Goal: Ask a question

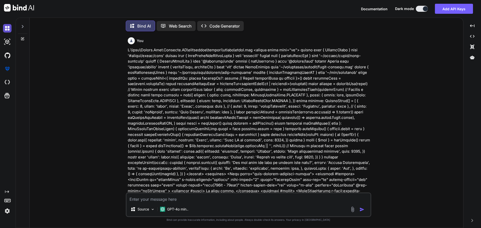
click at [7, 27] on img at bounding box center [7, 28] width 9 height 9
click at [7, 28] on img at bounding box center [7, 28] width 9 height 9
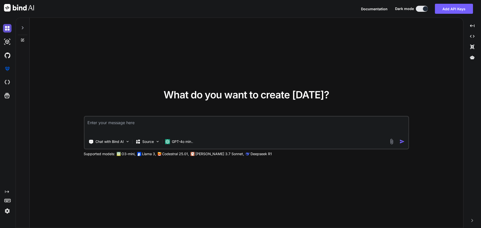
click at [7, 28] on img at bounding box center [7, 28] width 9 height 9
click at [103, 122] on textarea at bounding box center [246, 126] width 324 height 19
click at [8, 191] on icon at bounding box center [7, 191] width 4 height 3
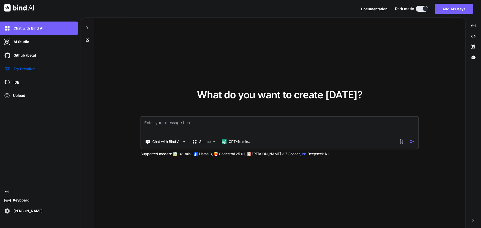
click at [7, 211] on img at bounding box center [7, 211] width 9 height 9
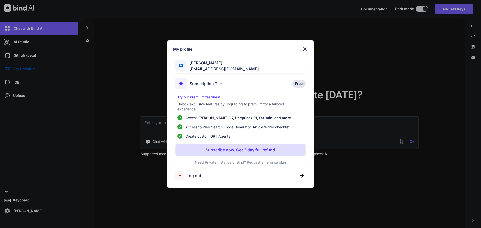
drag, startPoint x: 125, startPoint y: 78, endPoint x: 176, endPoint y: 131, distance: 73.8
click at [125, 78] on div "My profile [PERSON_NAME] [EMAIL_ADDRESS][DOMAIN_NAME] Subscription Tier Free Tr…" at bounding box center [240, 114] width 481 height 228
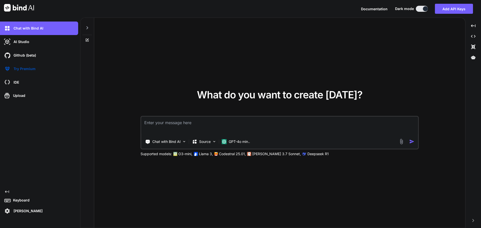
click at [152, 125] on textarea at bounding box center [279, 126] width 277 height 19
type textarea "x"
type textarea "h"
type textarea "x"
type textarea "ha"
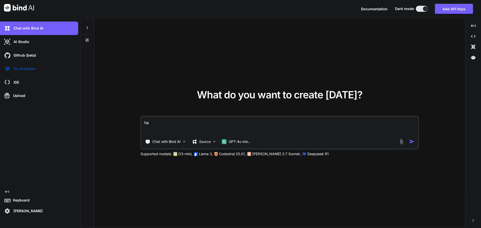
type textarea "x"
type textarea "har"
type textarea "x"
type textarea "hare"
type textarea "x"
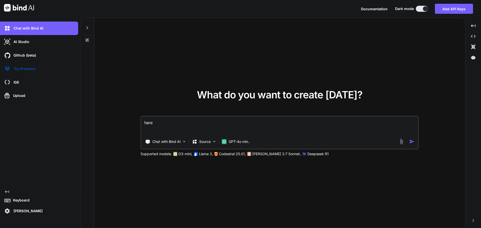
type textarea "hare"
type textarea "x"
type textarea "hare a"
type textarea "x"
type textarea "hare ar"
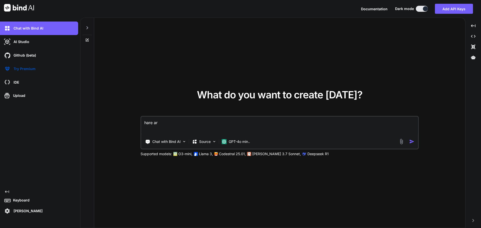
type textarea "x"
type textarea "hare are"
type textarea "x"
type textarea "hare are"
type textarea "x"
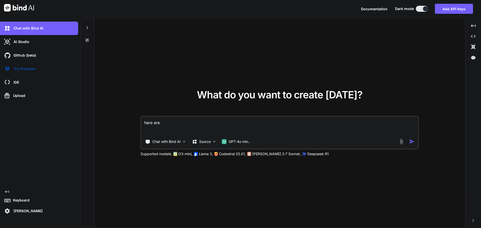
type textarea "hare are m"
type textarea "x"
type textarea "hare are my"
type textarea "x"
type textarea "hare are my"
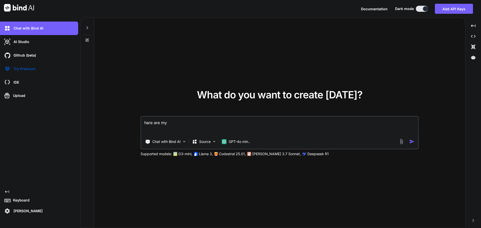
type textarea "x"
type textarea "hare are my f"
type textarea "x"
type textarea "hare are my fi"
type textarea "x"
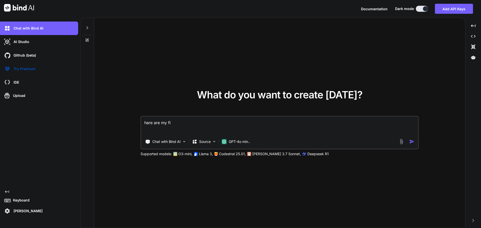
type textarea "hare are my fil"
type textarea "x"
type textarea "hare are my file"
type textarea "x"
type textarea "hare are my files"
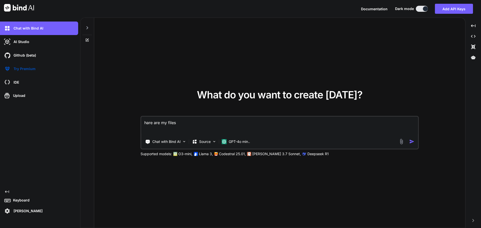
type textarea "x"
type textarea "hare are my files"
type textarea "x"
type textarea "hare are my files f"
type textarea "x"
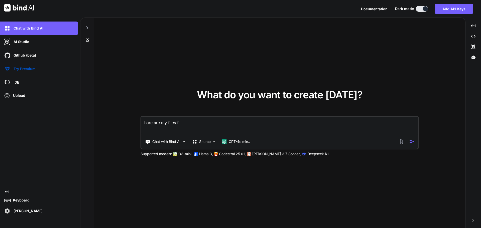
type textarea "hare are my files fo"
type textarea "x"
type textarea "hare are my files for"
type textarea "x"
type textarea "hare are my files for"
